Goal: Information Seeking & Learning: Learn about a topic

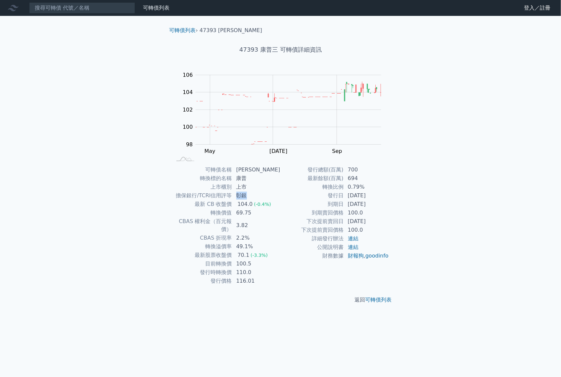
drag, startPoint x: 240, startPoint y: 198, endPoint x: 280, endPoint y: 193, distance: 40.6
click at [274, 192] on td "彰銀" at bounding box center [256, 195] width 48 height 9
click at [295, 226] on td "下次提前賣回價格" at bounding box center [312, 230] width 63 height 9
drag, startPoint x: 347, startPoint y: 200, endPoint x: 385, endPoint y: 200, distance: 38.1
click at [385, 200] on td "[DATE]" at bounding box center [366, 204] width 45 height 9
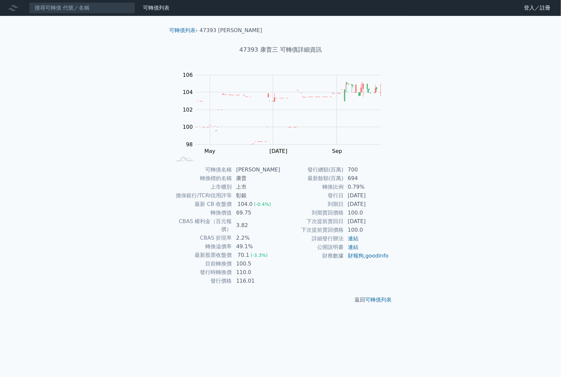
click at [389, 200] on td "[DATE]" at bounding box center [366, 204] width 45 height 9
drag, startPoint x: 350, startPoint y: 205, endPoint x: 389, endPoint y: 201, distance: 38.9
click at [385, 201] on td "[DATE]" at bounding box center [366, 204] width 45 height 9
click at [393, 203] on div "可轉債名稱 康普三 轉換標的名稱 康普 上市櫃別 上市 擔保銀行/TCRI信用評等 彰銀 最新 CB 收盤價 104.0 (-0.4%) 轉換價值 69.75…" at bounding box center [280, 226] width 233 height 120
drag, startPoint x: 238, startPoint y: 212, endPoint x: 261, endPoint y: 212, distance: 22.8
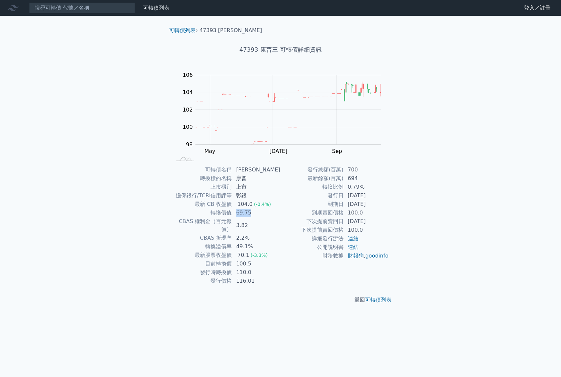
click at [255, 211] on td "69.75" at bounding box center [256, 213] width 48 height 9
click at [275, 216] on td "69.75" at bounding box center [256, 213] width 48 height 9
drag, startPoint x: 325, startPoint y: 186, endPoint x: 382, endPoint y: 186, distance: 56.6
click at [376, 186] on tr "轉換比例 0.79%" at bounding box center [335, 187] width 109 height 9
click at [387, 187] on td "0.79%" at bounding box center [366, 187] width 45 height 9
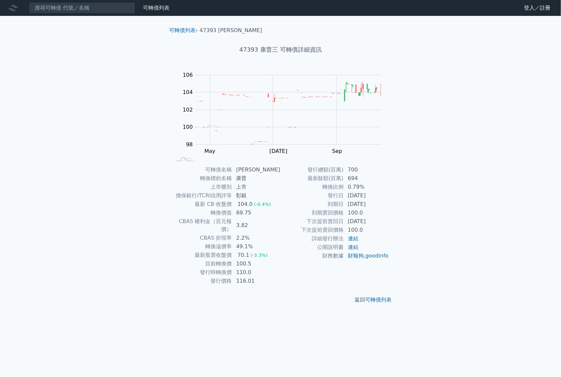
drag, startPoint x: 305, startPoint y: 216, endPoint x: 385, endPoint y: 222, distance: 80.7
click at [385, 222] on tbody "發行總額(百萬) 700 最新餘額(百萬) 694 轉換比例 0.79% 發行日 [DATE] 到期日 [DATE] 到期賣回價格 100.0 下次提前賣回日…" at bounding box center [335, 213] width 109 height 95
click at [381, 233] on td "100.0" at bounding box center [366, 230] width 45 height 9
drag, startPoint x: 237, startPoint y: 256, endPoint x: 278, endPoint y: 258, distance: 40.8
click at [275, 260] on td "100.5" at bounding box center [256, 264] width 48 height 9
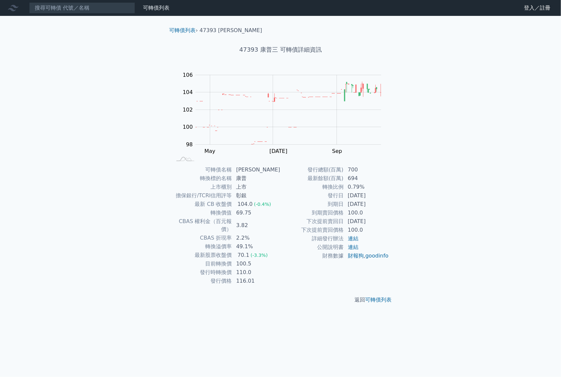
click at [285, 260] on td "財務數據" at bounding box center [312, 256] width 63 height 9
drag, startPoint x: 376, startPoint y: 222, endPoint x: 349, endPoint y: 223, distance: 27.5
click at [349, 223] on td "[DATE]" at bounding box center [366, 221] width 45 height 9
click at [363, 214] on td "100.0" at bounding box center [366, 213] width 45 height 9
drag, startPoint x: 238, startPoint y: 214, endPoint x: 264, endPoint y: 217, distance: 25.6
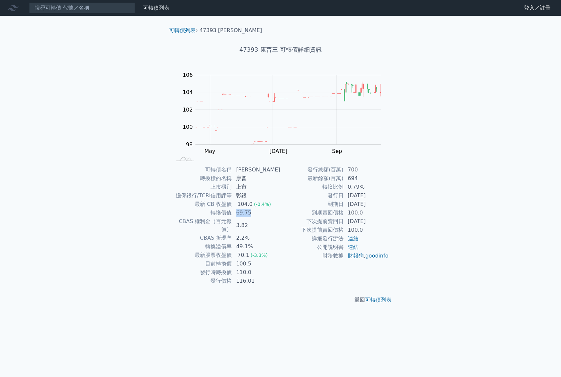
click at [256, 214] on td "69.75" at bounding box center [256, 213] width 48 height 9
click at [280, 220] on td "3.82" at bounding box center [256, 225] width 48 height 17
